Goal: Task Accomplishment & Management: Manage account settings

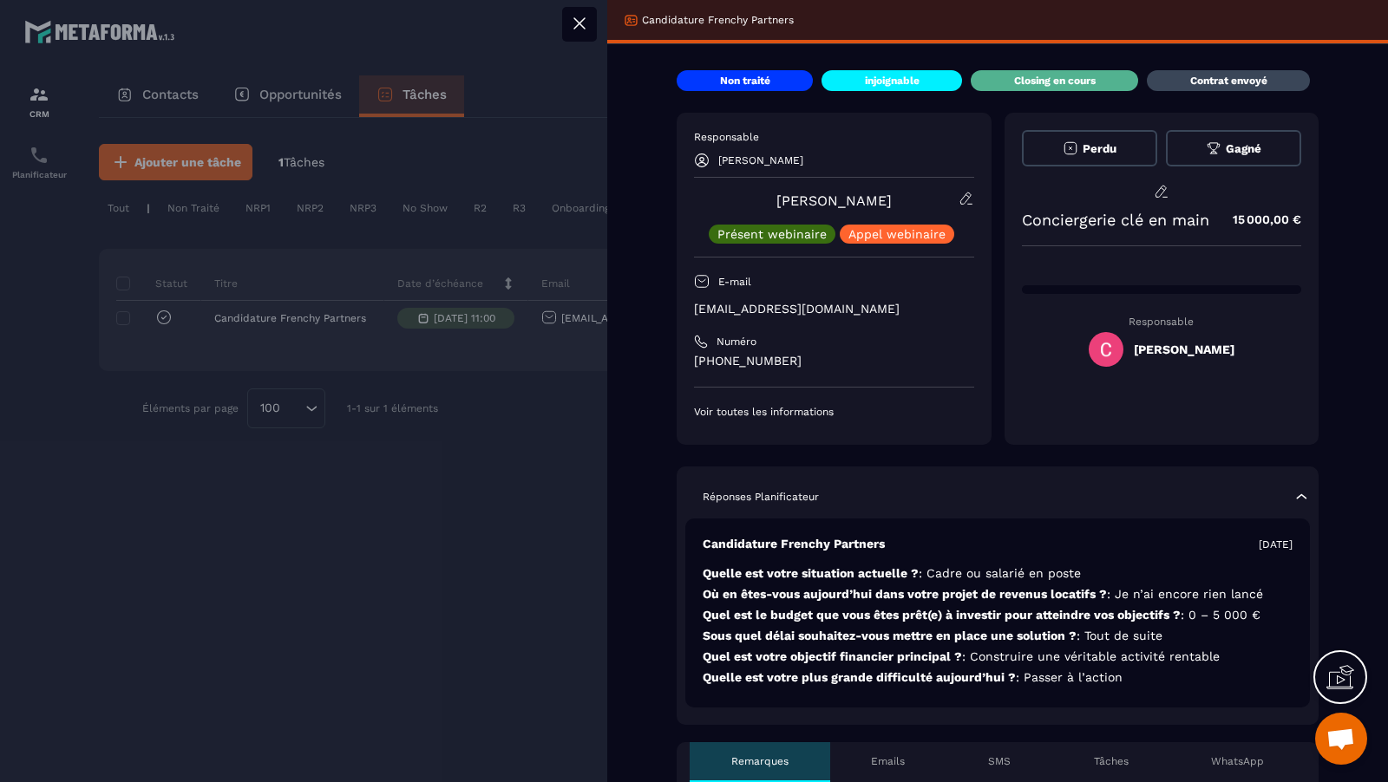
scroll to position [0, 479]
click at [394, 351] on div at bounding box center [694, 391] width 1388 height 782
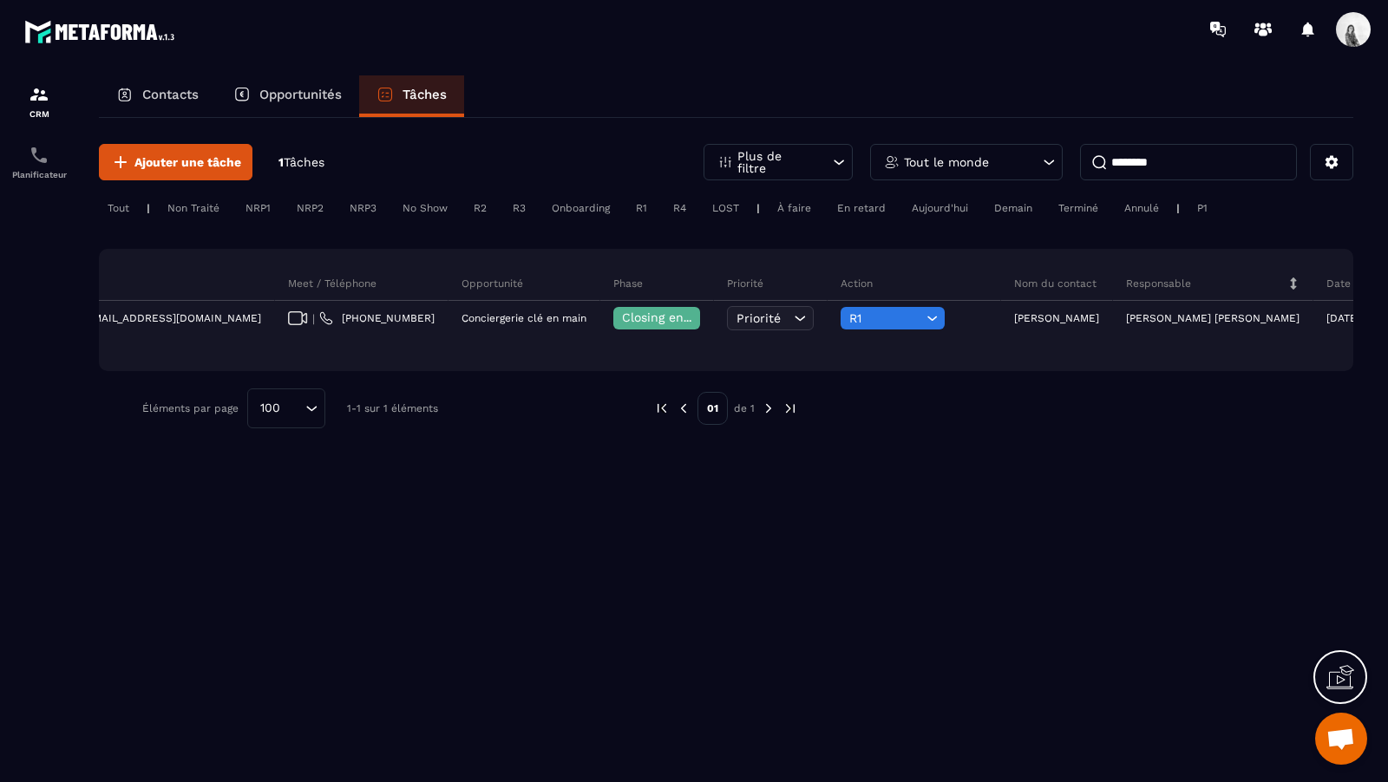
click at [1173, 167] on input "********" at bounding box center [1188, 162] width 217 height 36
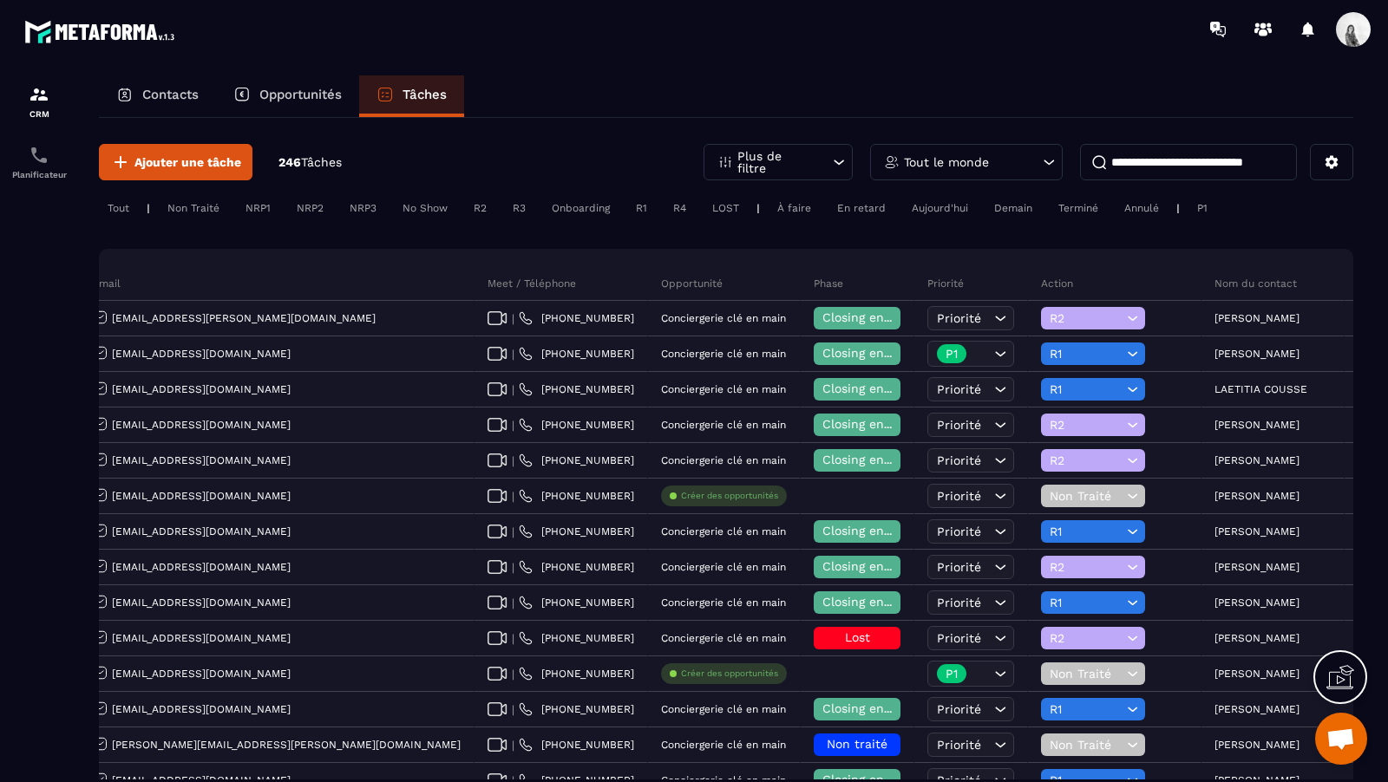
click at [984, 160] on p "Tout le monde" at bounding box center [946, 162] width 85 height 12
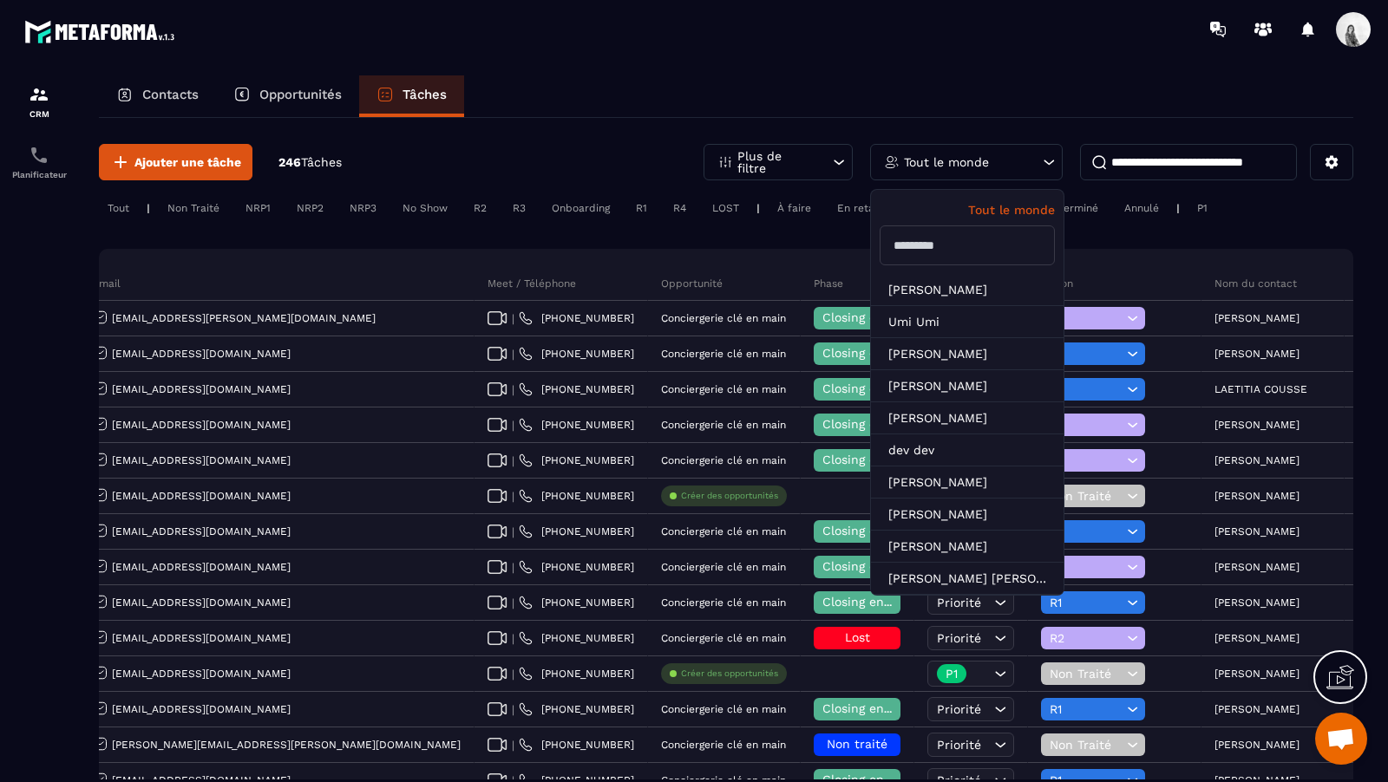
click at [946, 159] on p "Tout le monde" at bounding box center [946, 162] width 85 height 12
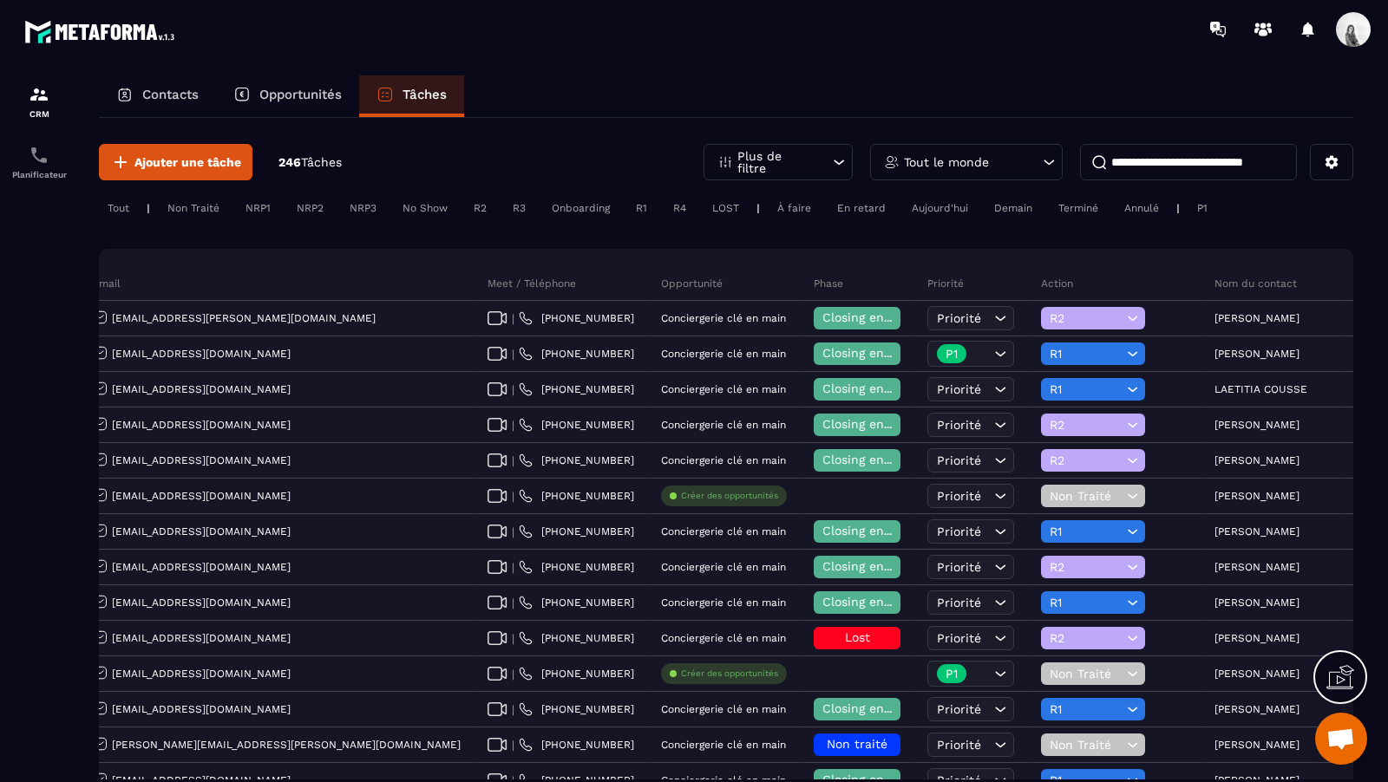
click at [585, 207] on div "Onboarding" at bounding box center [580, 208] width 75 height 21
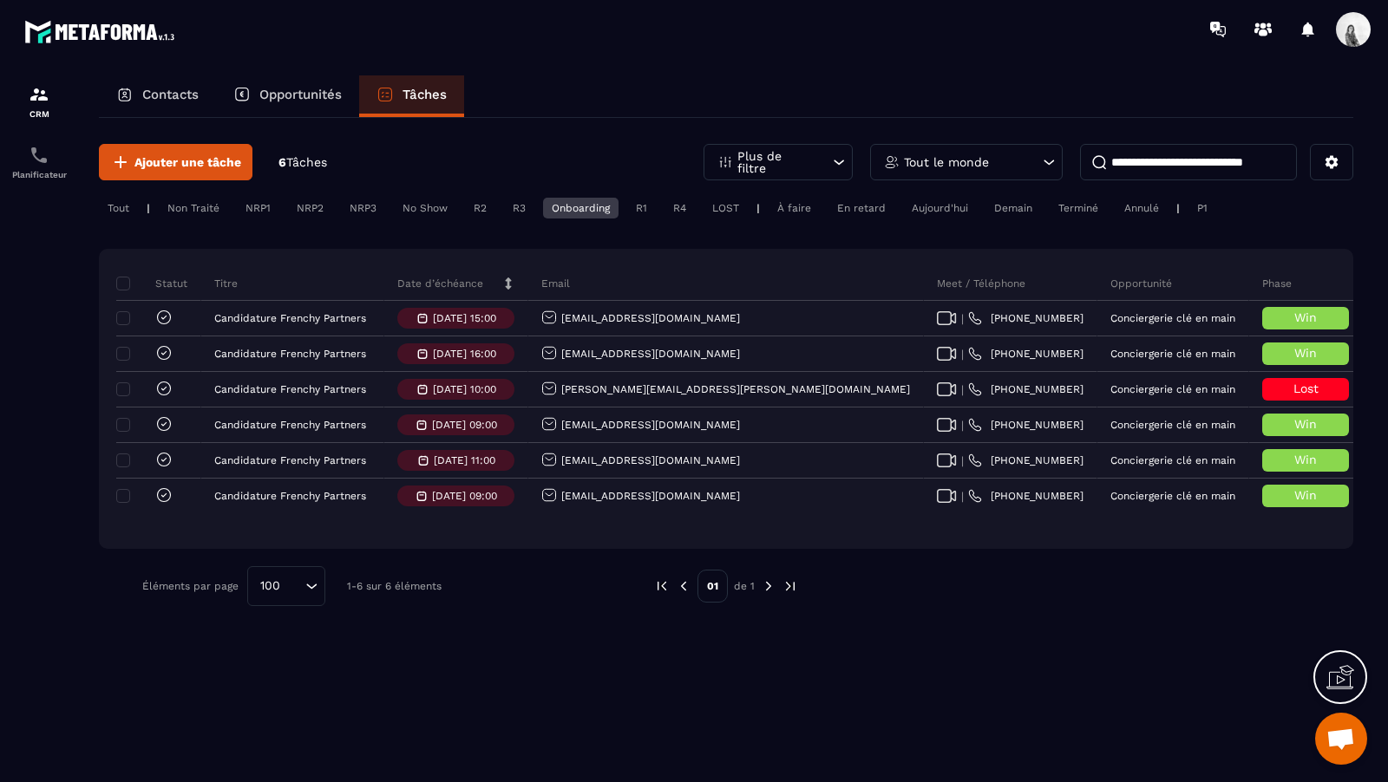
click at [119, 207] on div "Tout" at bounding box center [118, 208] width 39 height 21
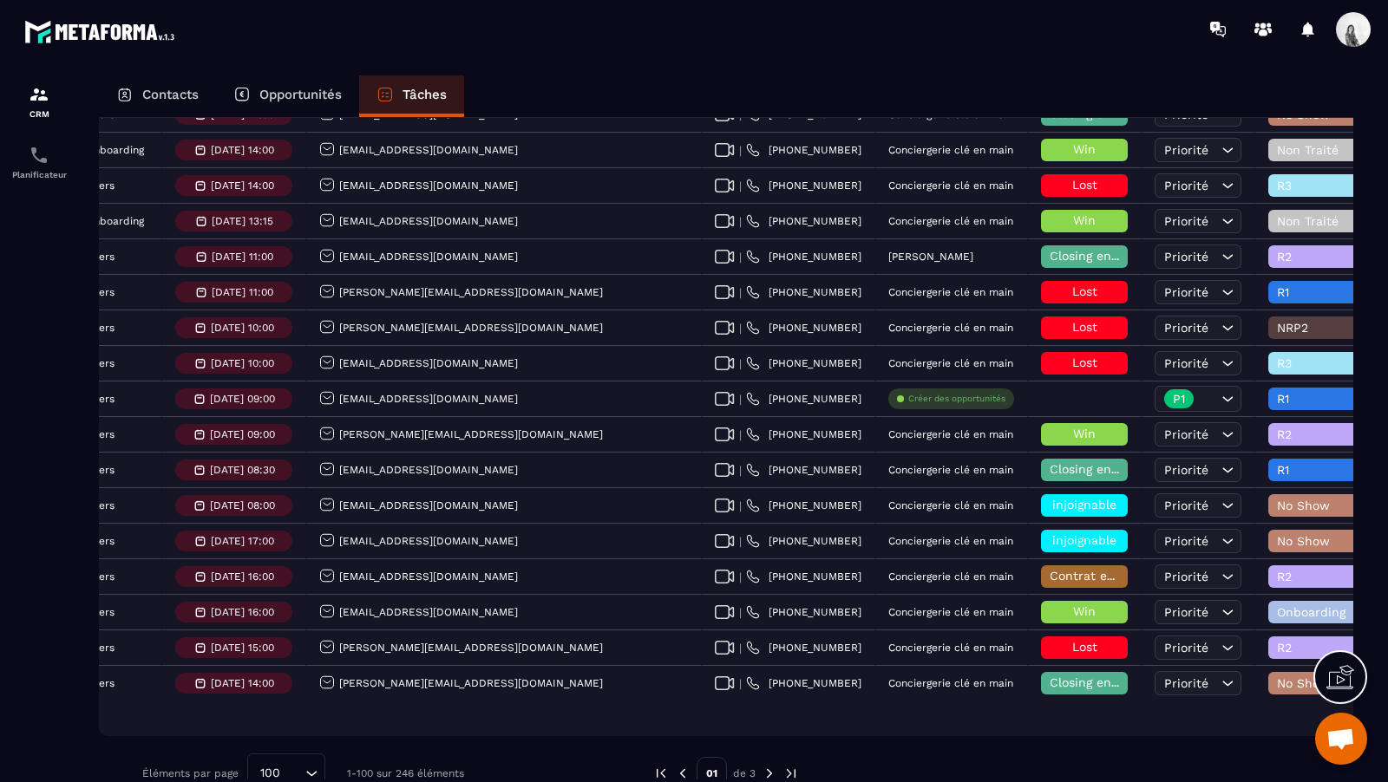
scroll to position [0, 663]
